Goal: Information Seeking & Learning: Learn about a topic

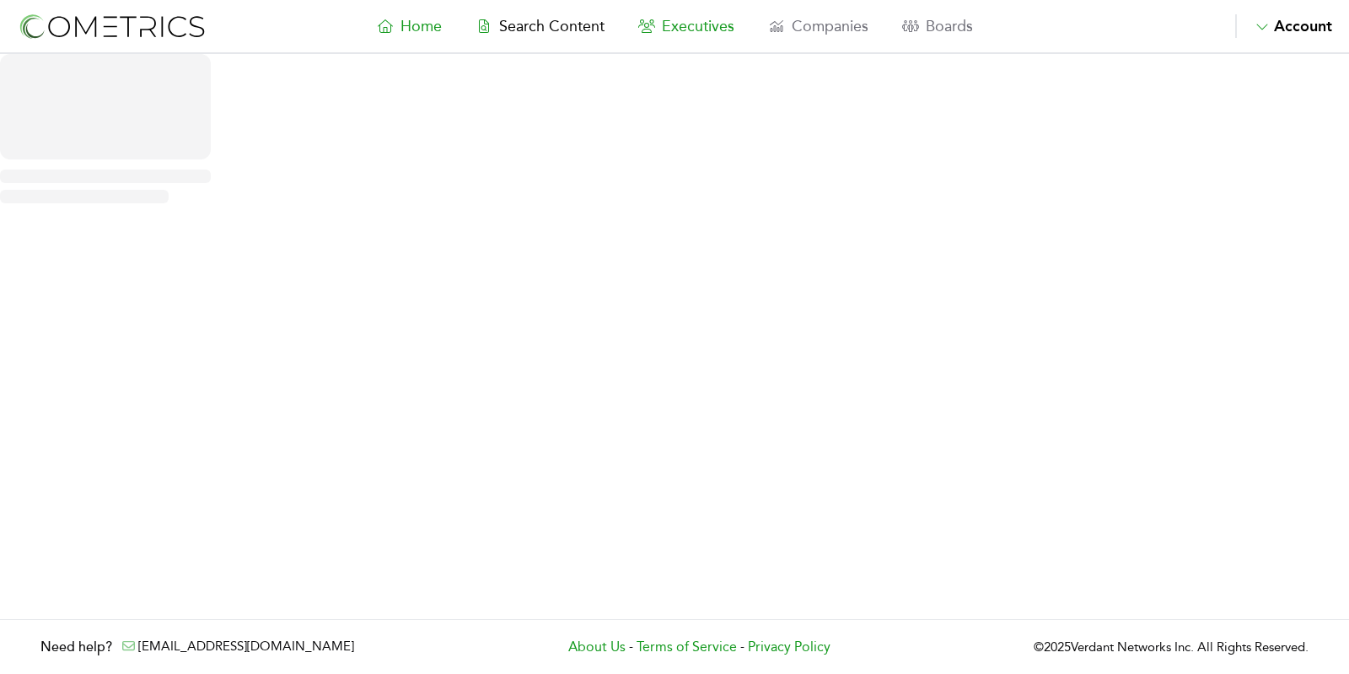
click at [696, 35] on link "Executives" at bounding box center [686, 26] width 130 height 24
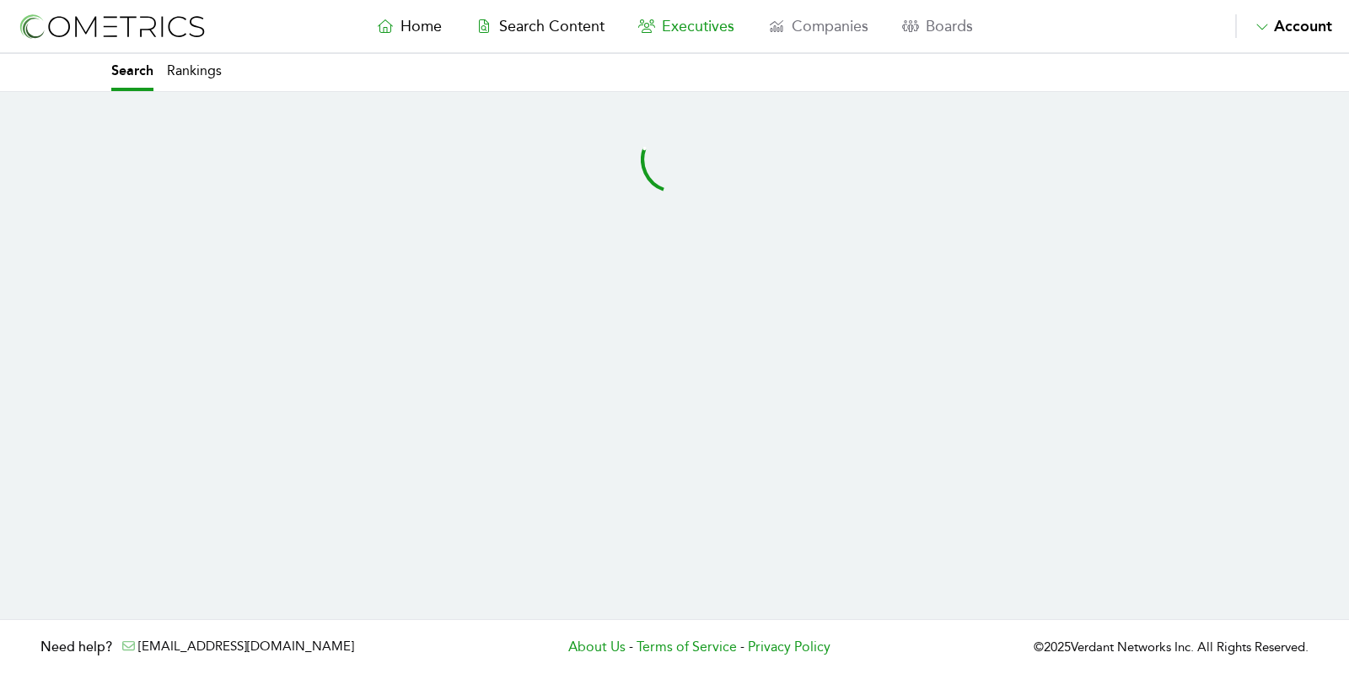
click at [696, 35] on link "Executives" at bounding box center [686, 26] width 130 height 24
select select "50"
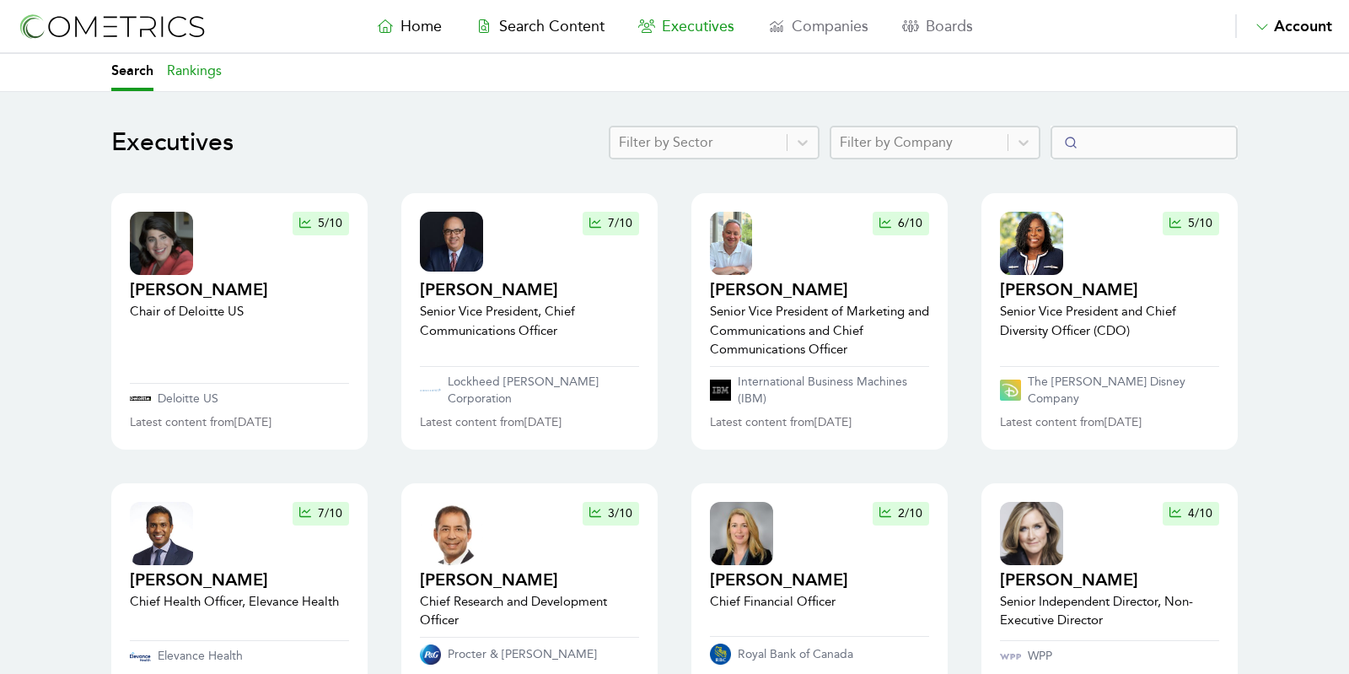
click at [189, 77] on link "Rankings" at bounding box center [194, 72] width 55 height 37
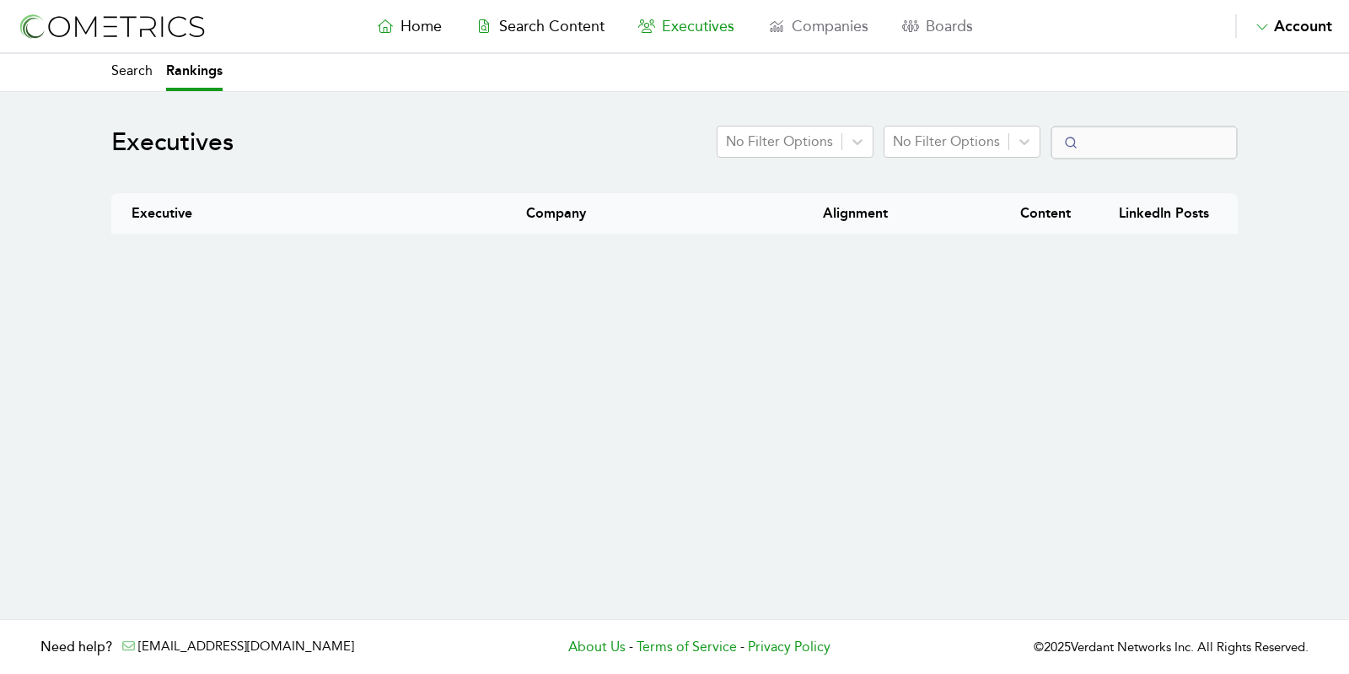
select select "50"
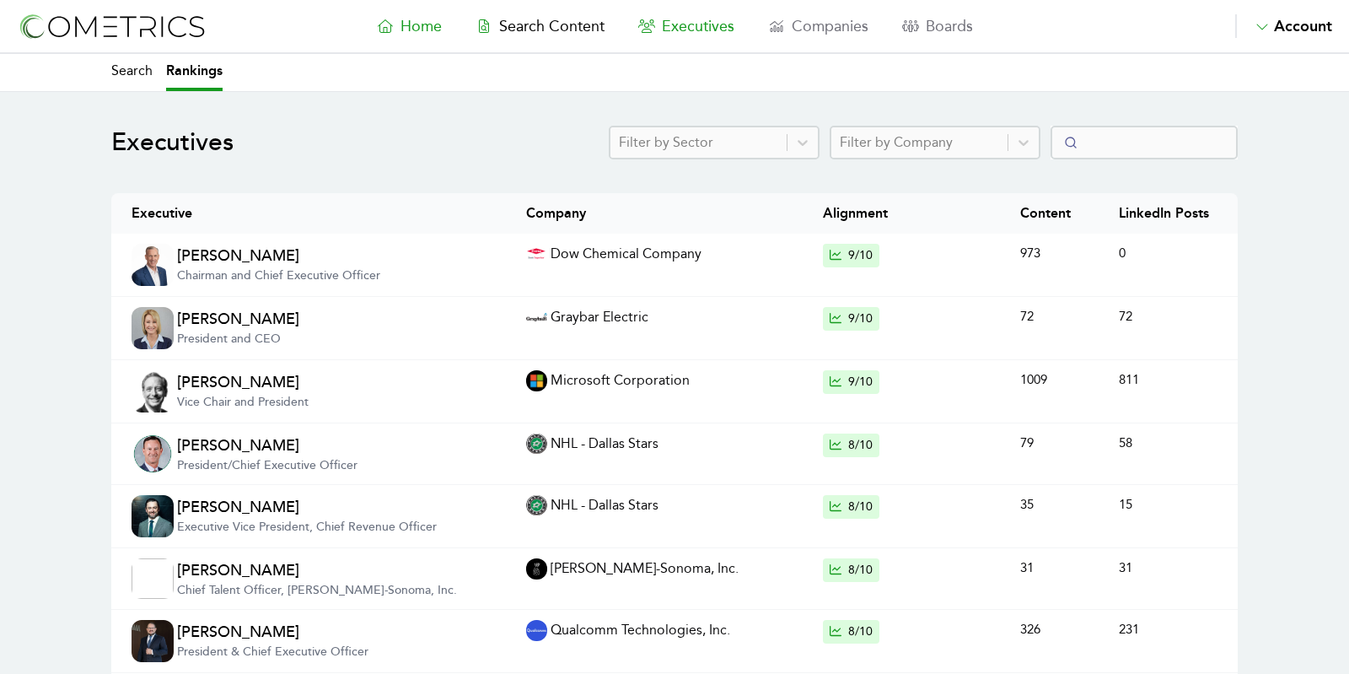
click at [395, 19] on link "Home" at bounding box center [409, 26] width 99 height 24
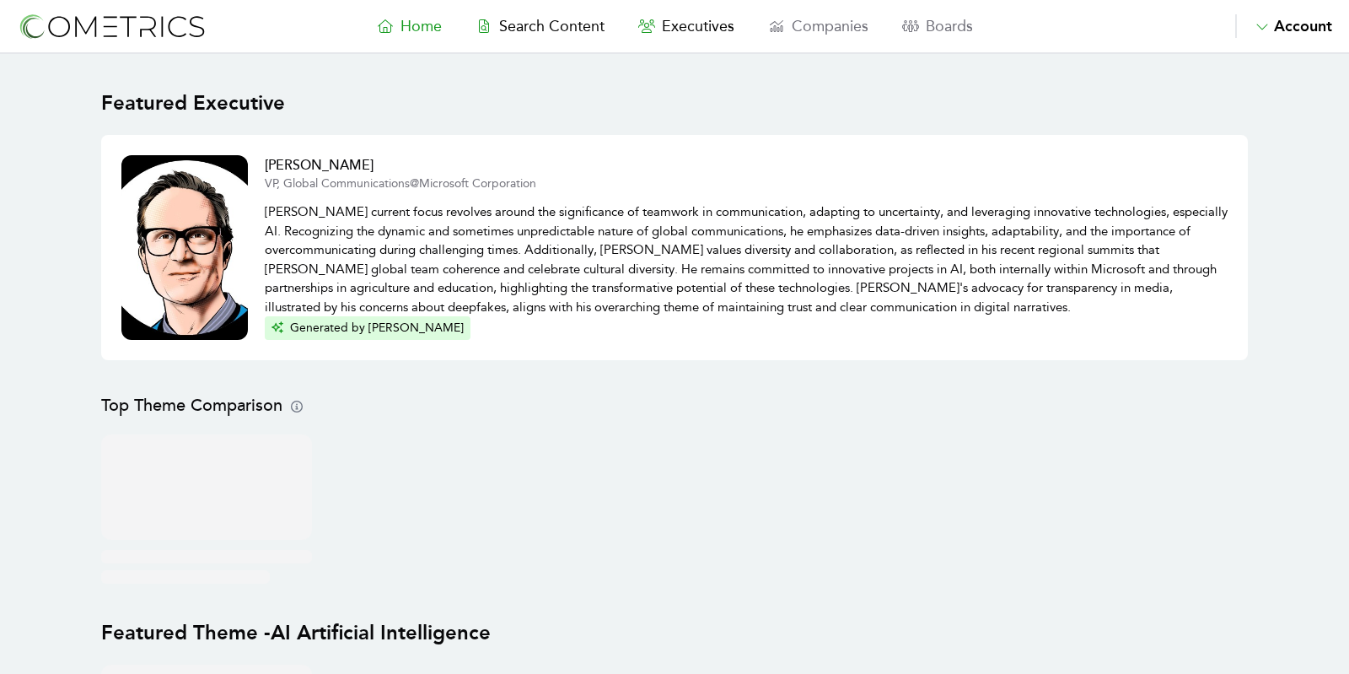
click at [51, 196] on main "Featured Executive [PERSON_NAME] VP, Global Communications @ Microsoft Corporat…" at bounding box center [674, 600] width 1349 height 1092
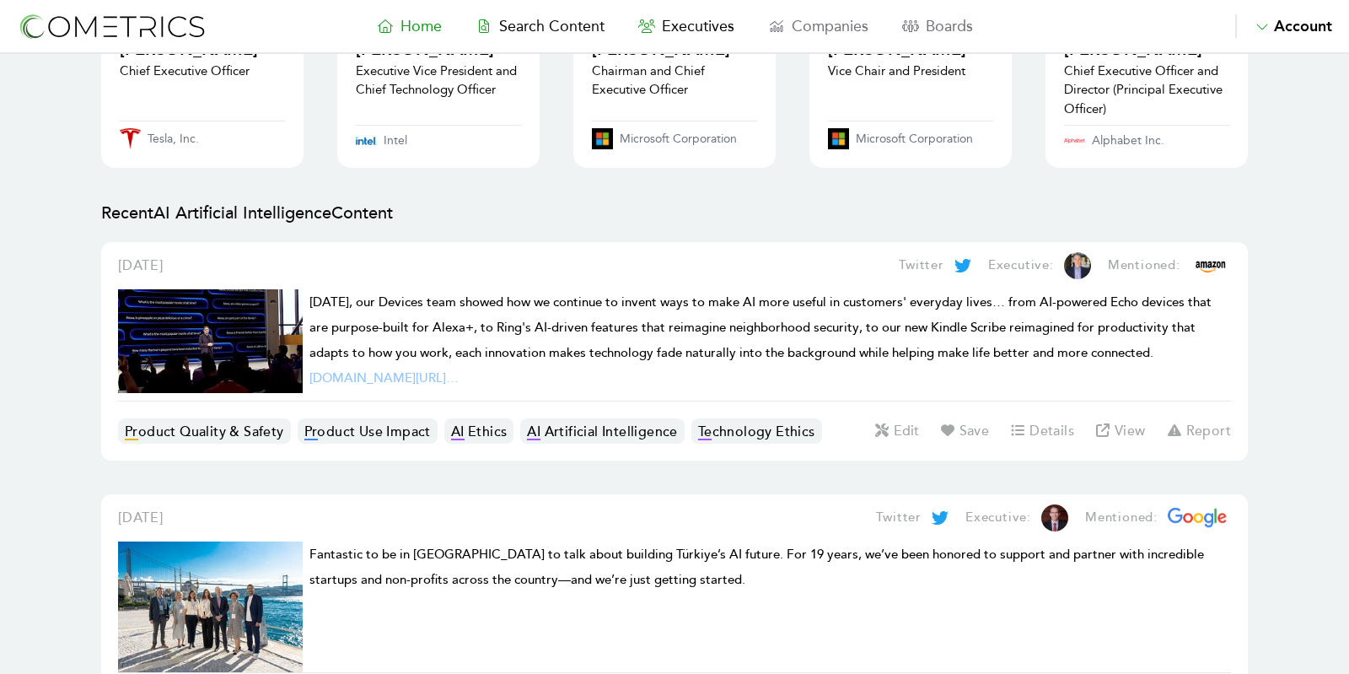
scroll to position [1807, 0]
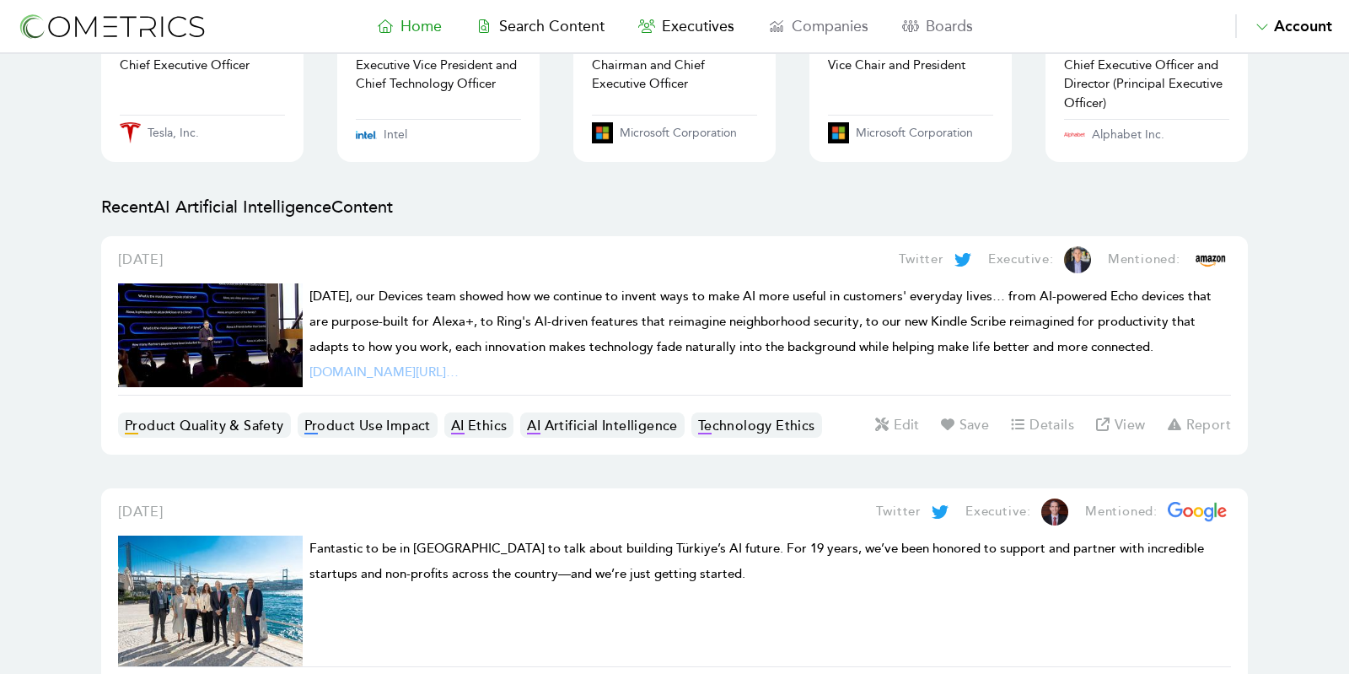
click at [674, 51] on nav "Home Search Content Executives Companies Boards Saved Alerts Nominate Account A…" at bounding box center [674, 27] width 1349 height 54
click at [681, 14] on link "Executives" at bounding box center [686, 26] width 130 height 24
select select "50"
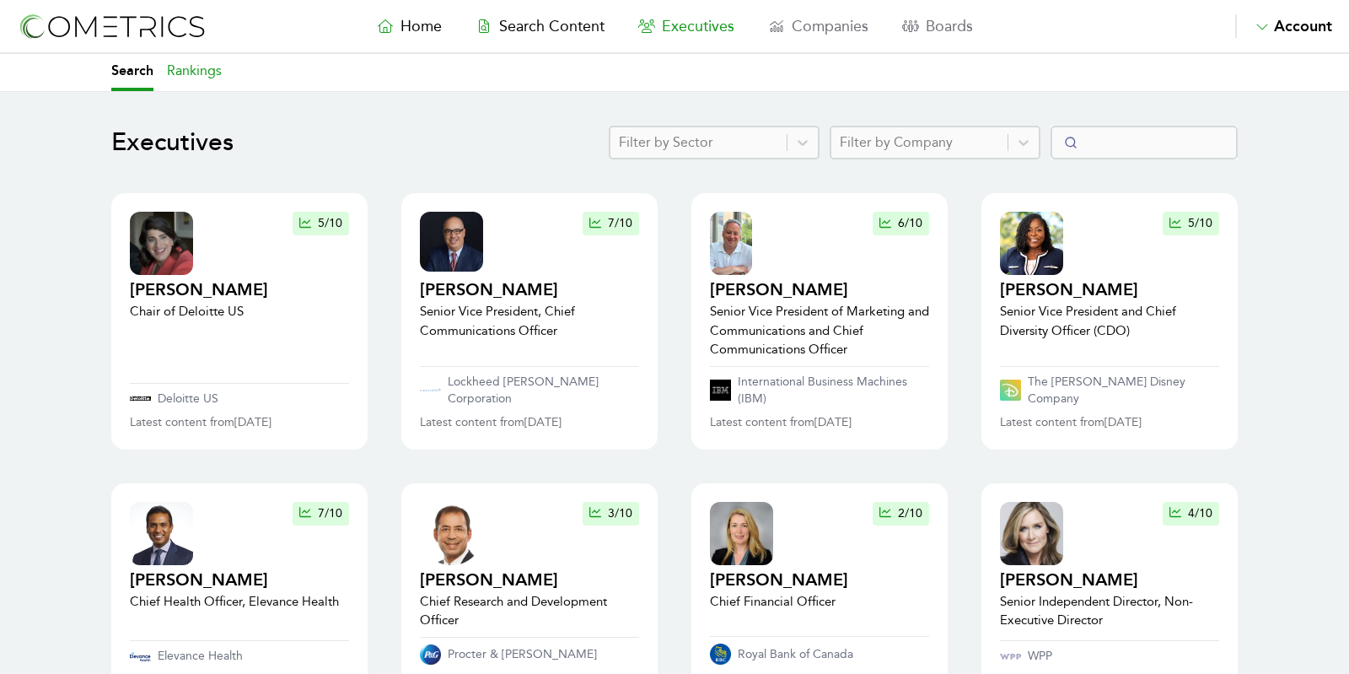
click at [211, 74] on link "Rankings" at bounding box center [194, 72] width 55 height 37
select select "50"
